Goal: Find specific page/section

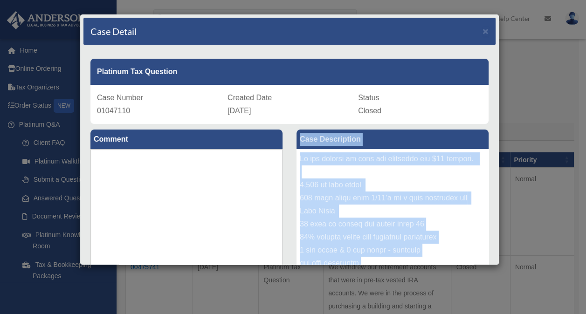
drag, startPoint x: 446, startPoint y: 179, endPoint x: 282, endPoint y: 179, distance: 164.1
click at [282, 179] on div "Comment Comment Case Description" at bounding box center [289, 314] width 412 height 381
drag, startPoint x: 282, startPoint y: 179, endPoint x: 318, endPoint y: 205, distance: 44.4
copy div "Comment Case Description We are looking to list the following for $15 million. …"
click at [483, 30] on span "×" at bounding box center [486, 31] width 6 height 11
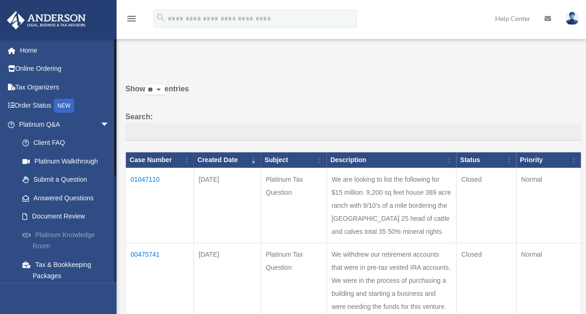
click at [66, 230] on link "Platinum Knowledge Room" at bounding box center [68, 241] width 111 height 30
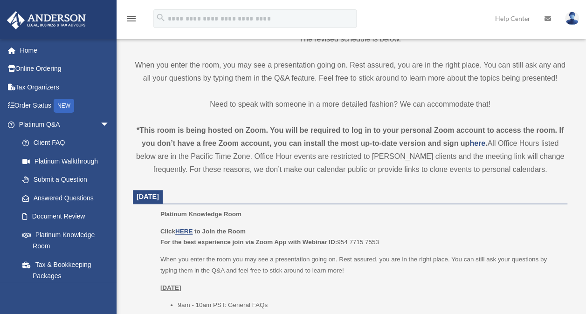
scroll to position [280, 0]
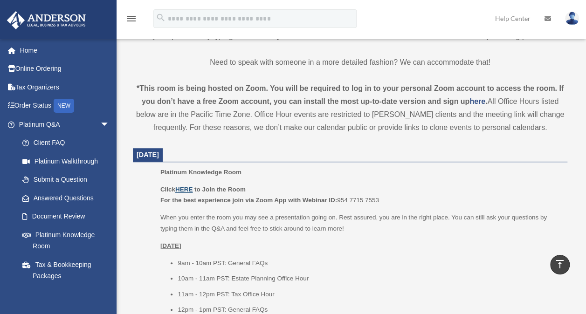
click at [184, 191] on u "HERE" at bounding box center [183, 189] width 17 height 7
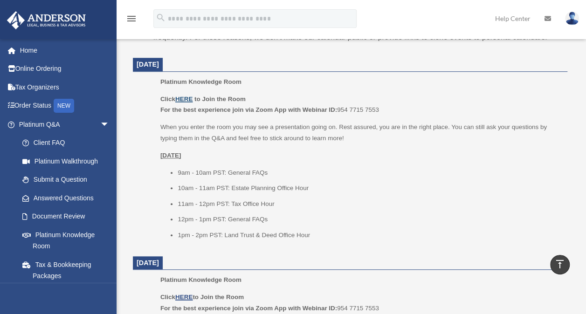
scroll to position [326, 0]
